Goal: Find specific fact: Find specific fact

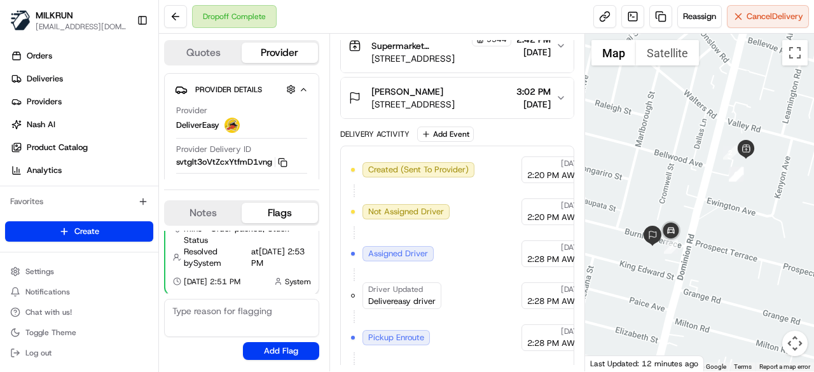
scroll to position [318, 0]
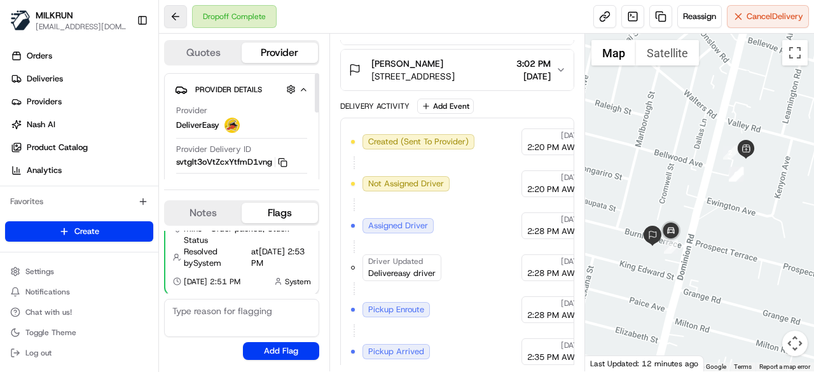
click at [186, 15] on div "Dropoff Complete" at bounding box center [220, 16] width 113 height 23
click at [185, 15] on button at bounding box center [175, 16] width 23 height 23
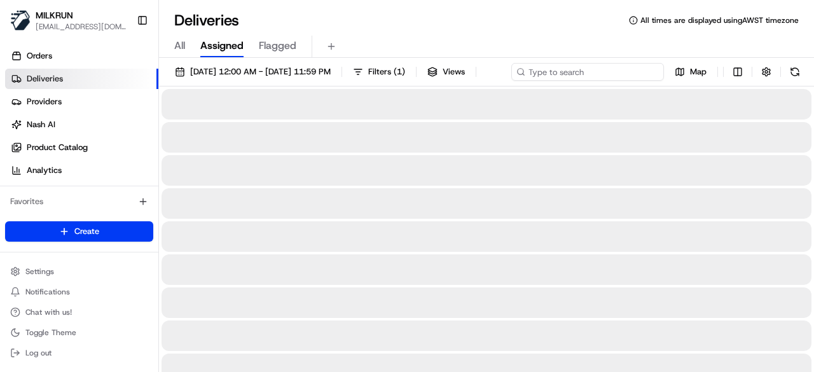
click at [625, 69] on div "[DATE] 12:00 AM - [DATE] 11:59 PM Filters ( 1 ) Views Map" at bounding box center [486, 75] width 655 height 24
paste input "30e2853d-fc85-40ba-850f-53bdd83c5843"
type input "30e2853d-fc85-40ba-850f-53bdd83c5843"
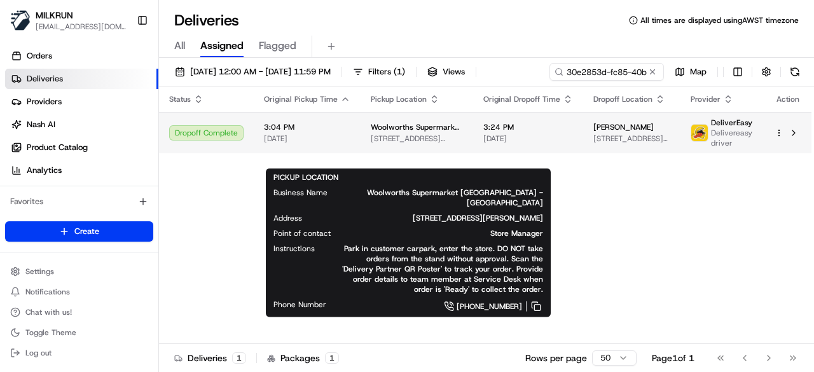
click at [387, 160] on body "MILKRUN [EMAIL_ADDRESS][DOMAIN_NAME] Toggle Sidebar Orders Deliveries Providers…" at bounding box center [407, 186] width 814 height 372
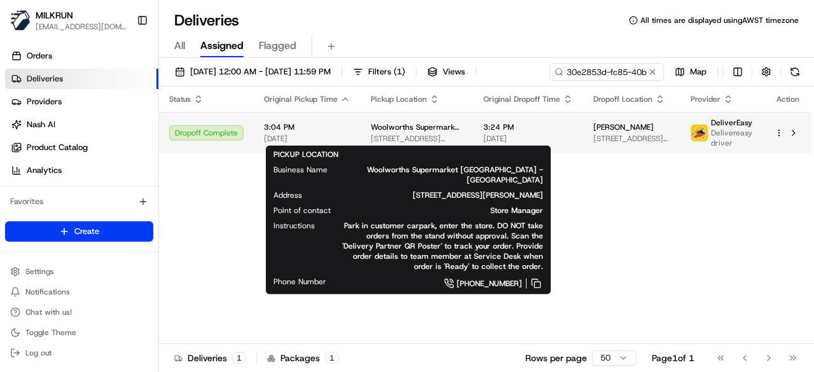
click at [378, 118] on td "Woolworths Supermarket NZ - Papamoa [STREET_ADDRESS][PERSON_NAME]" at bounding box center [417, 132] width 113 height 41
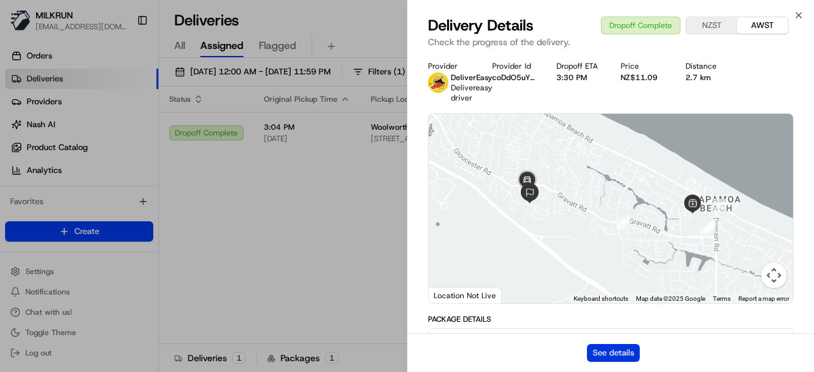
click at [623, 356] on button "See details" at bounding box center [613, 353] width 53 height 18
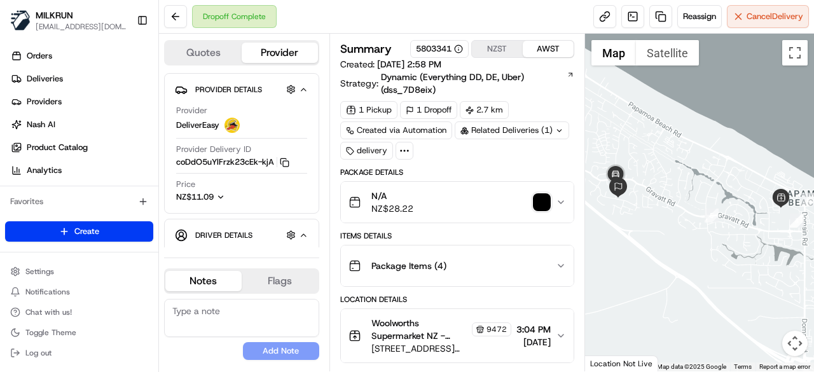
click at [538, 198] on img "button" at bounding box center [542, 202] width 18 height 18
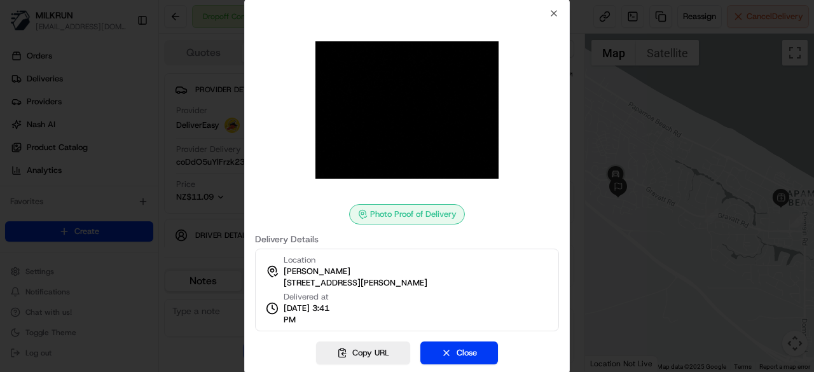
click at [603, 238] on div at bounding box center [407, 186] width 814 height 372
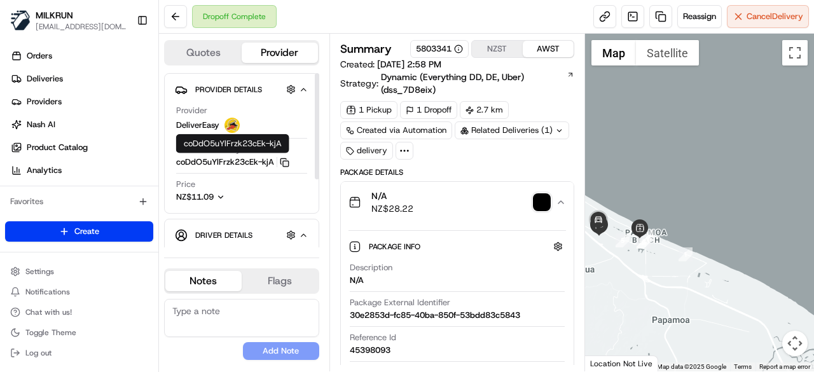
click at [285, 161] on rect "button" at bounding box center [286, 164] width 6 height 6
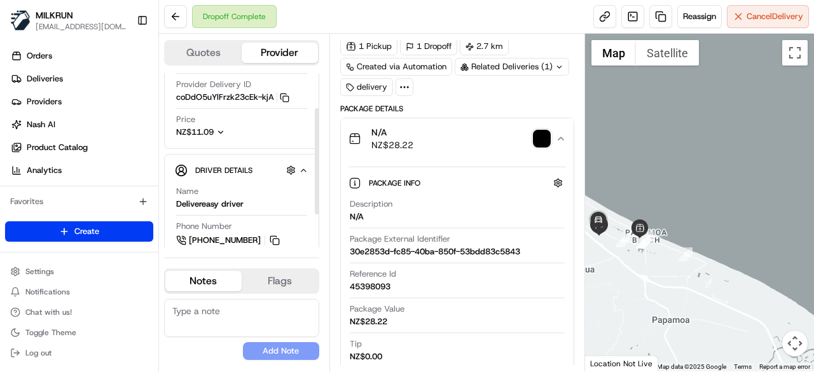
scroll to position [47, 0]
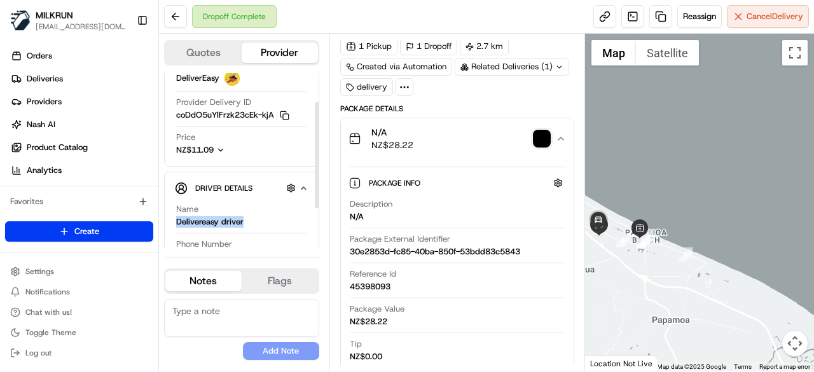
copy div "Delivereasy driver"
drag, startPoint x: 246, startPoint y: 219, endPoint x: 177, endPoint y: 216, distance: 68.8
click at [177, 216] on div "Name Delivereasy driver" at bounding box center [241, 216] width 131 height 24
click at [282, 112] on icon "button" at bounding box center [285, 116] width 10 height 10
